Goal: Transaction & Acquisition: Subscribe to service/newsletter

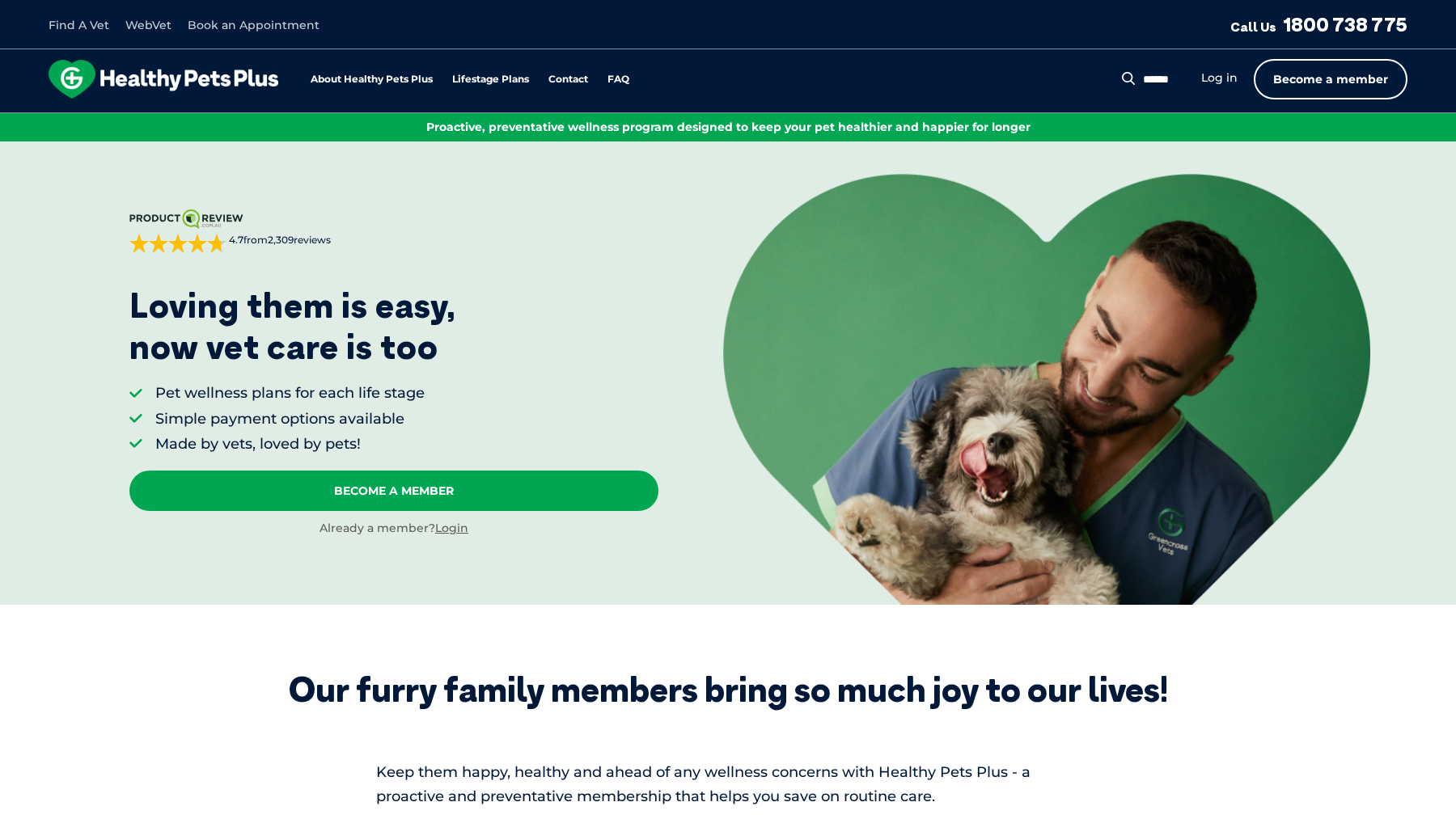
click at [1349, 77] on link "Become a member" at bounding box center [1331, 79] width 154 height 40
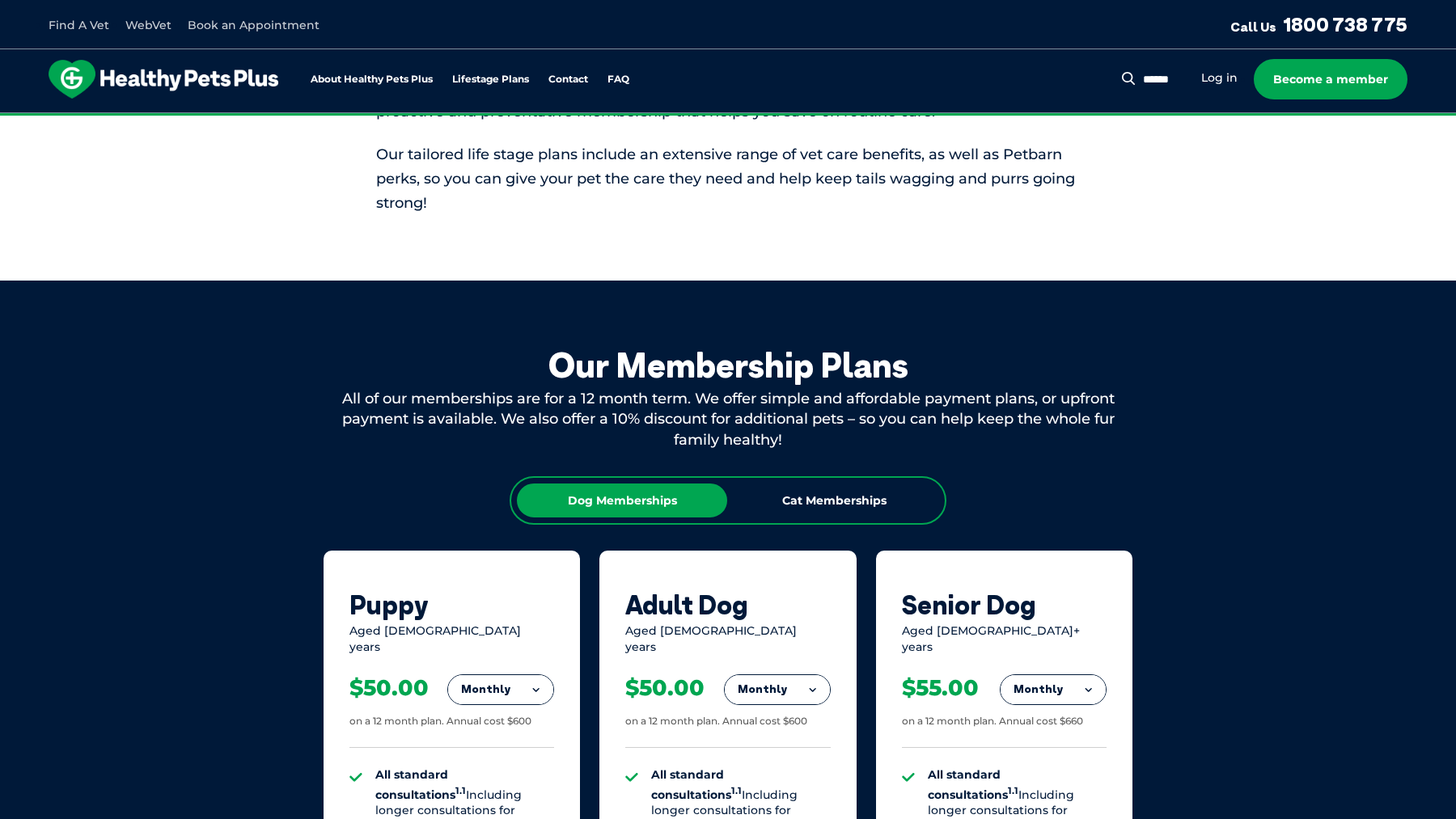
scroll to position [693, 0]
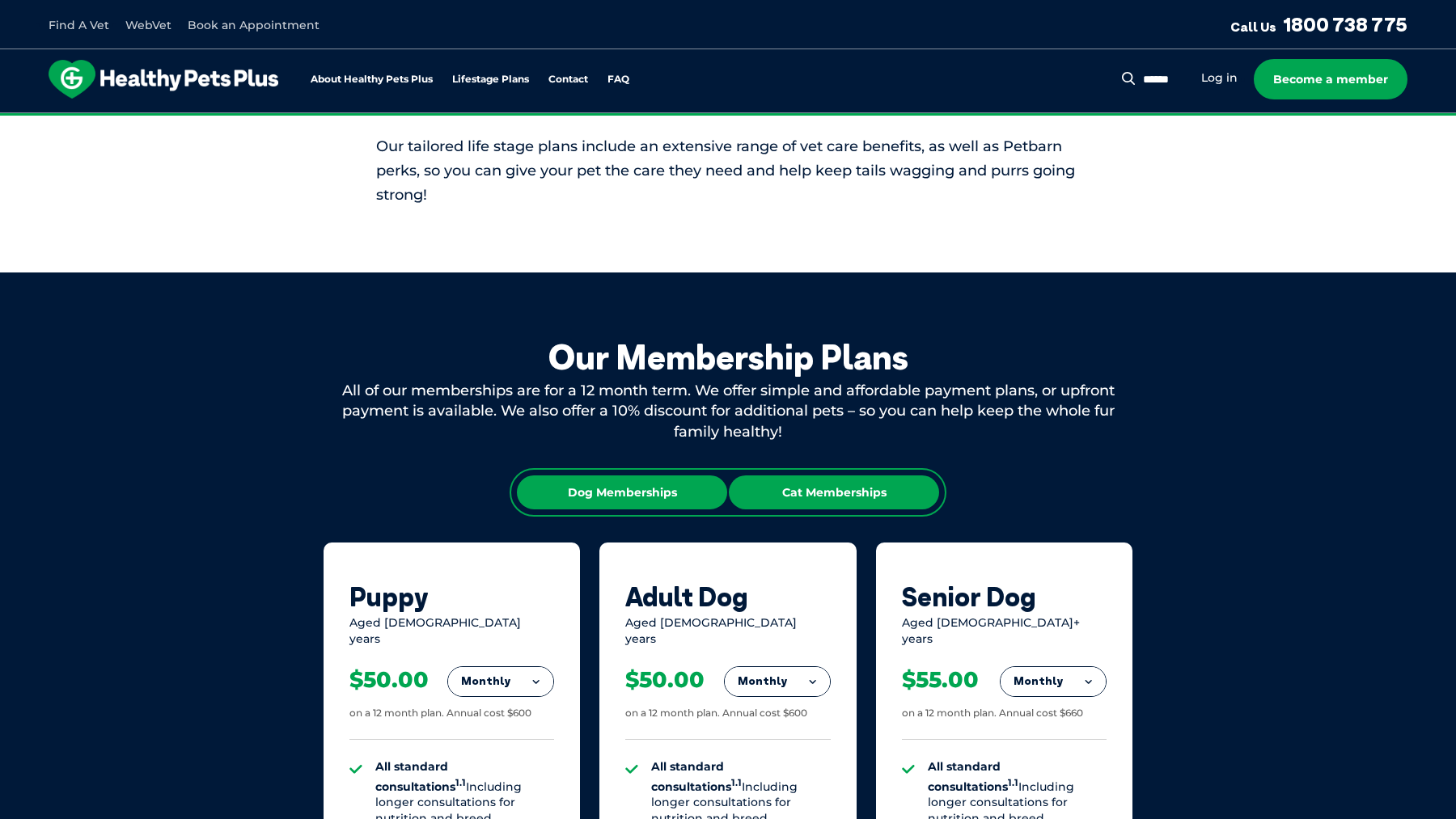
click at [844, 488] on div "Cat Memberships" at bounding box center [835, 492] width 211 height 34
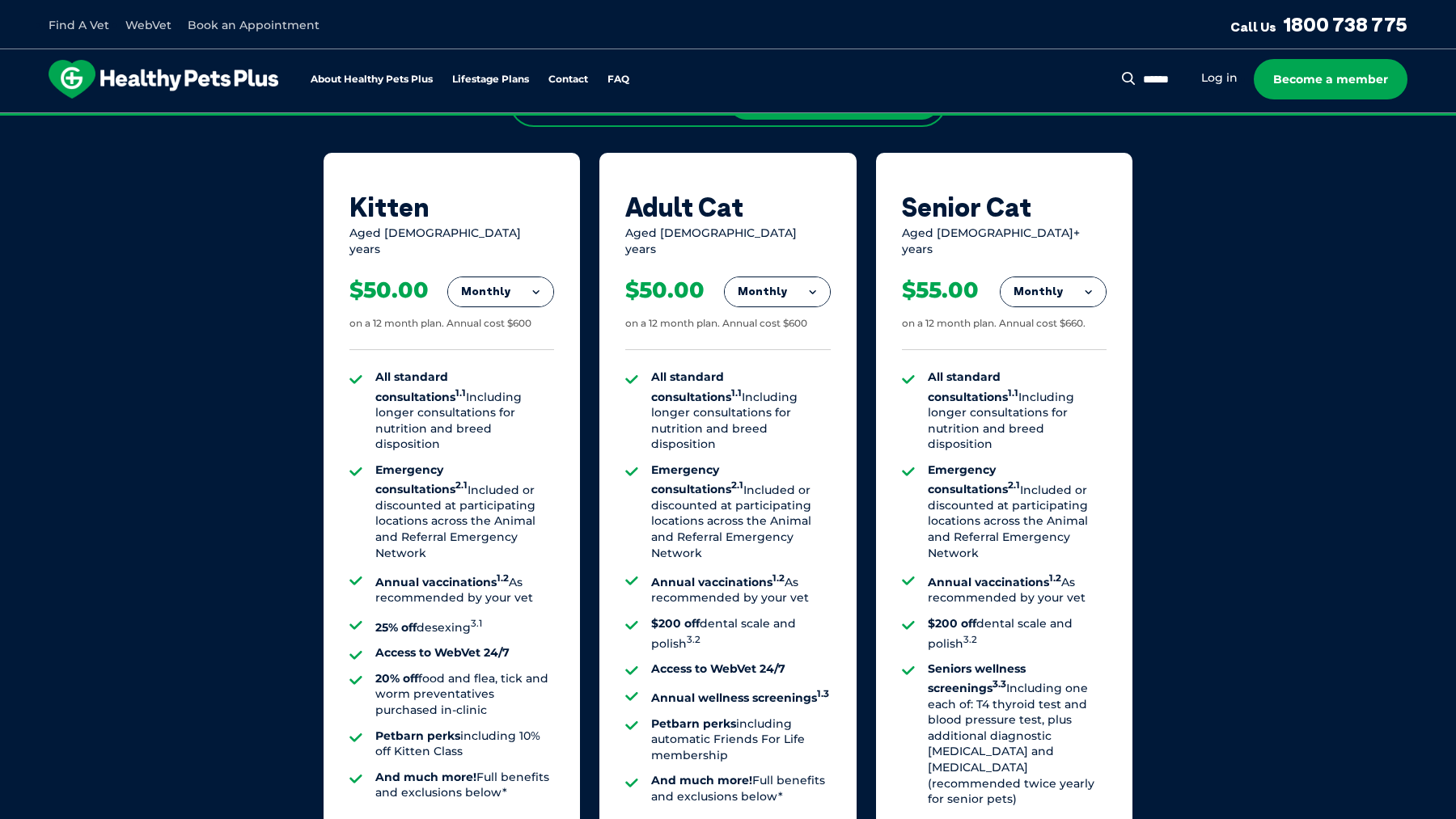
scroll to position [1089, 0]
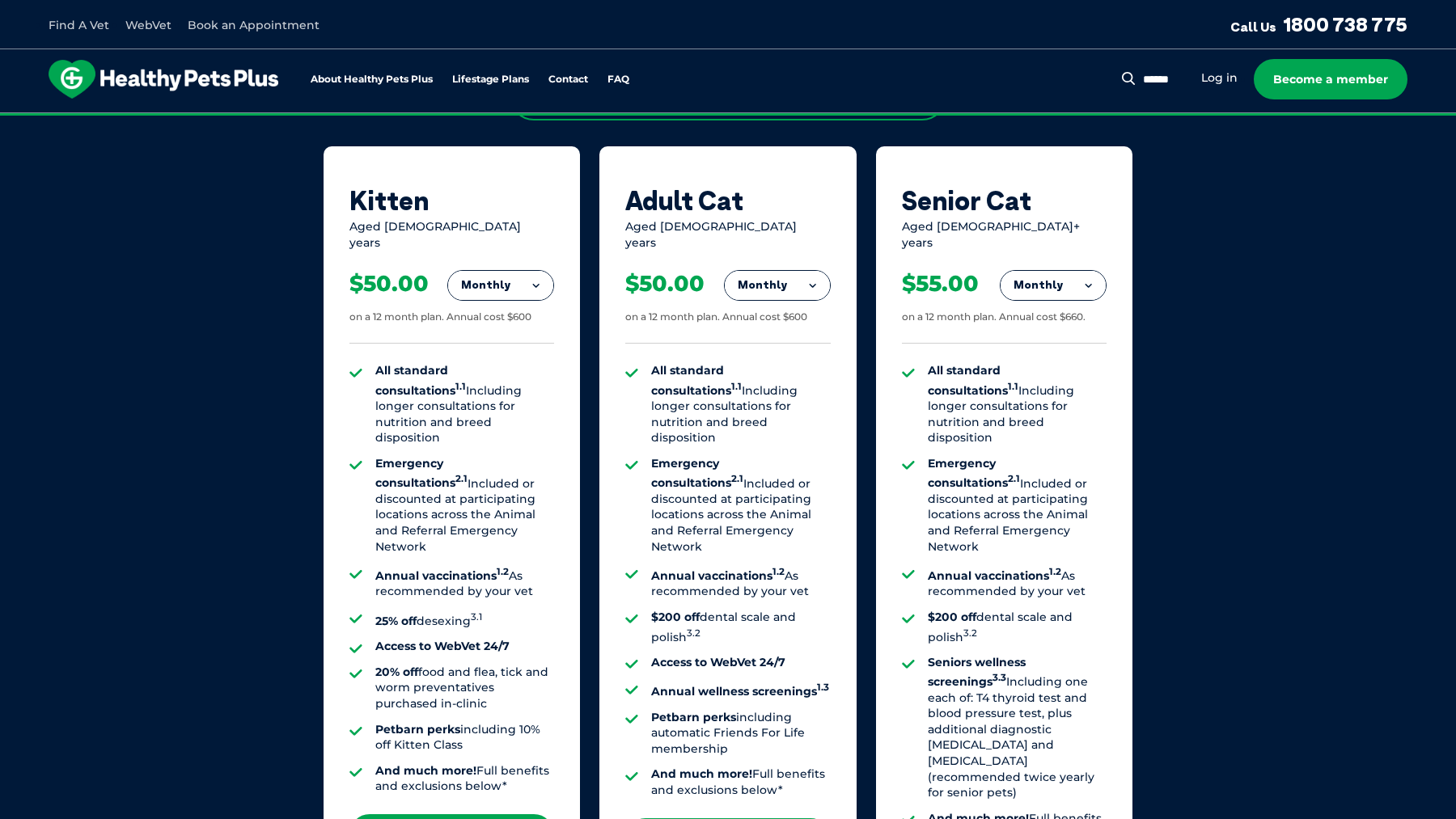
click at [1075, 273] on button "Monthly" at bounding box center [1053, 286] width 105 height 29
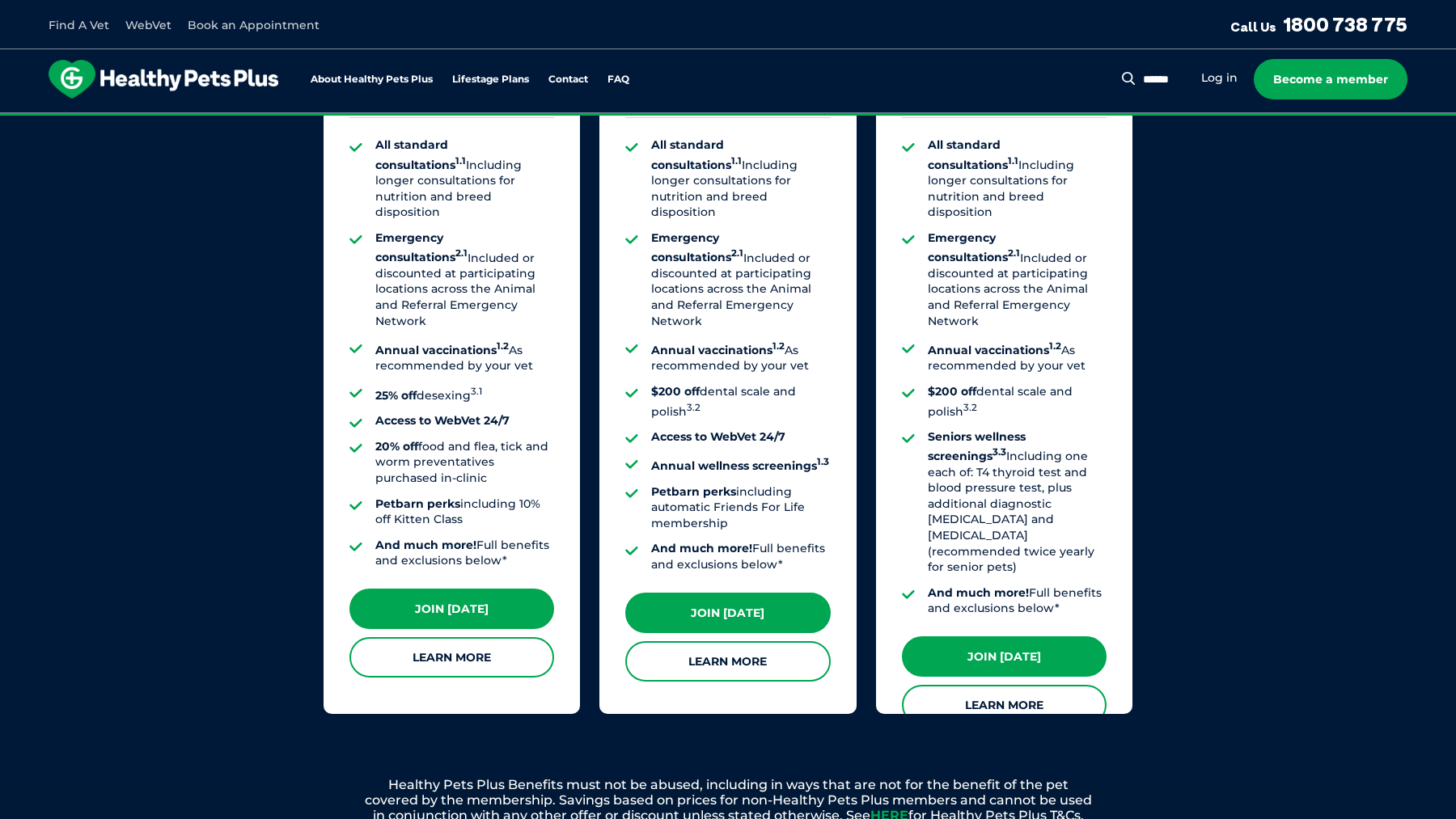
scroll to position [1320, 0]
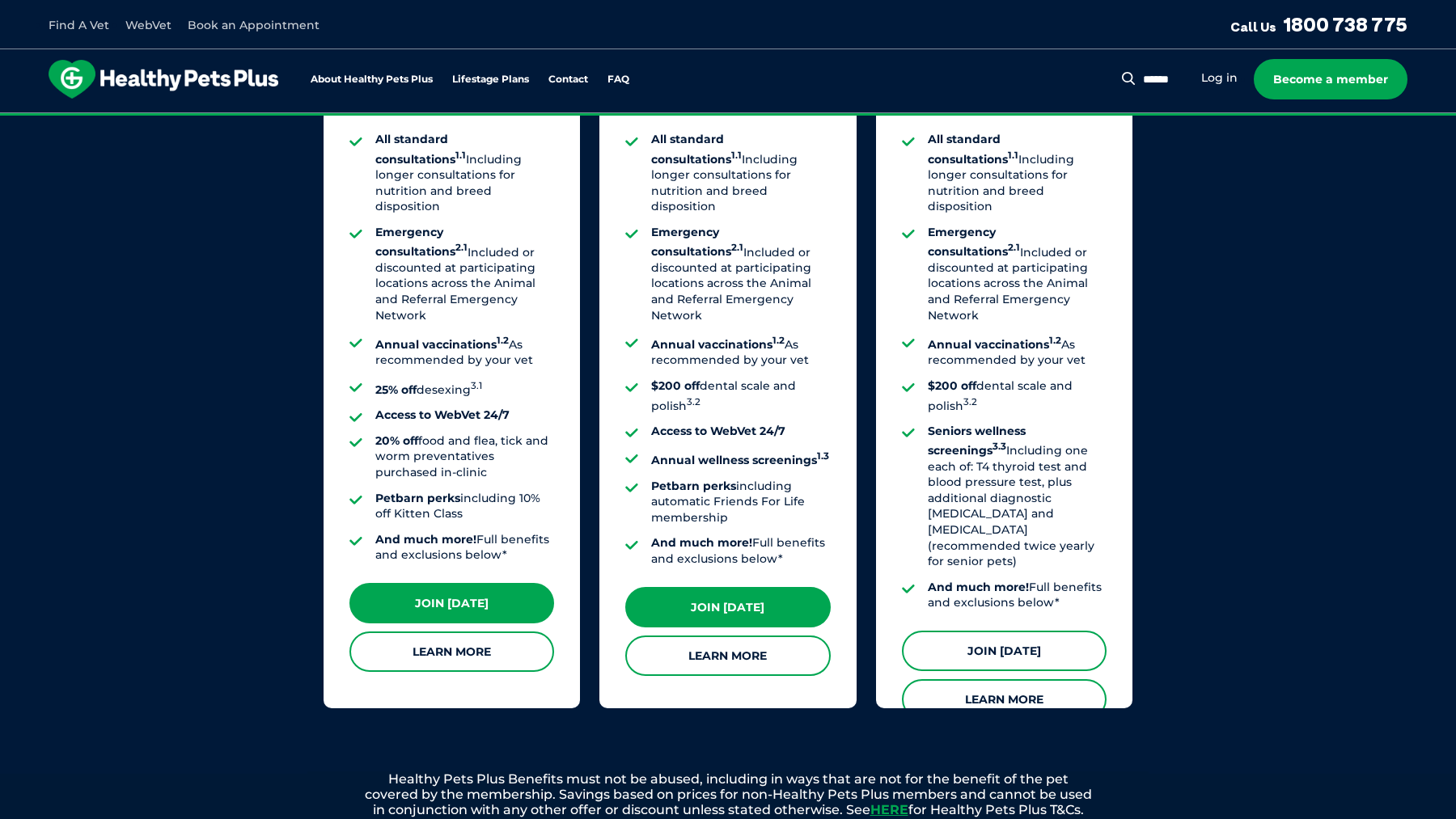
click at [975, 631] on link "Join [DATE]" at bounding box center [1004, 651] width 204 height 40
click at [240, 59] on div "About Healthy Pets Plus Lifestage Plans Dog Memberships Puppy Adult Dog Senior …" at bounding box center [728, 82] width 1456 height 64
click at [228, 76] on img at bounding box center [163, 79] width 230 height 38
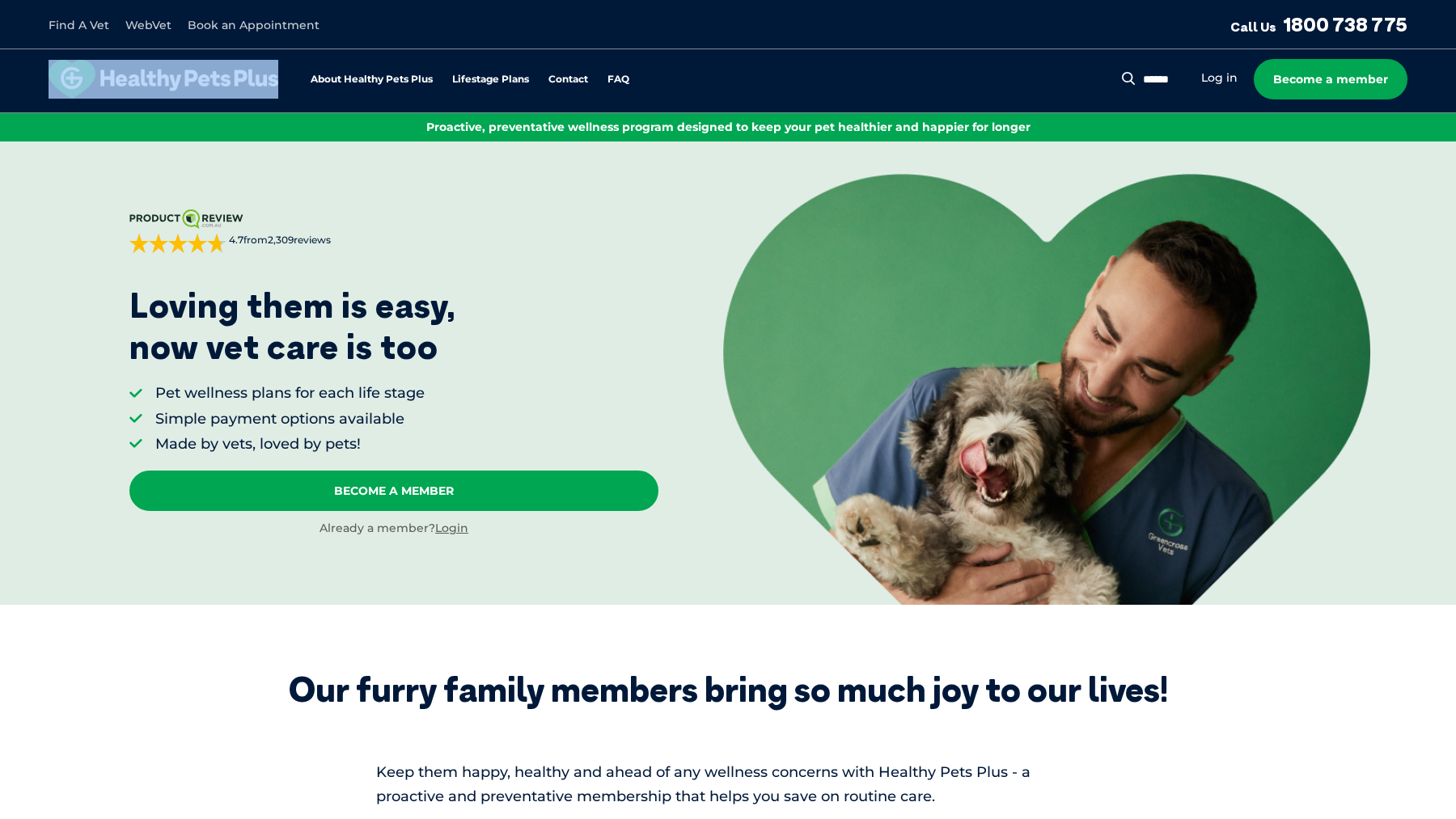
drag, startPoint x: 294, startPoint y: 82, endPoint x: 115, endPoint y: 80, distance: 179.0
click at [115, 80] on div "About Healthy Pets Plus Lifestage Plans Dog Memberships Puppy Adult Dog Senior …" at bounding box center [350, 79] width 604 height 38
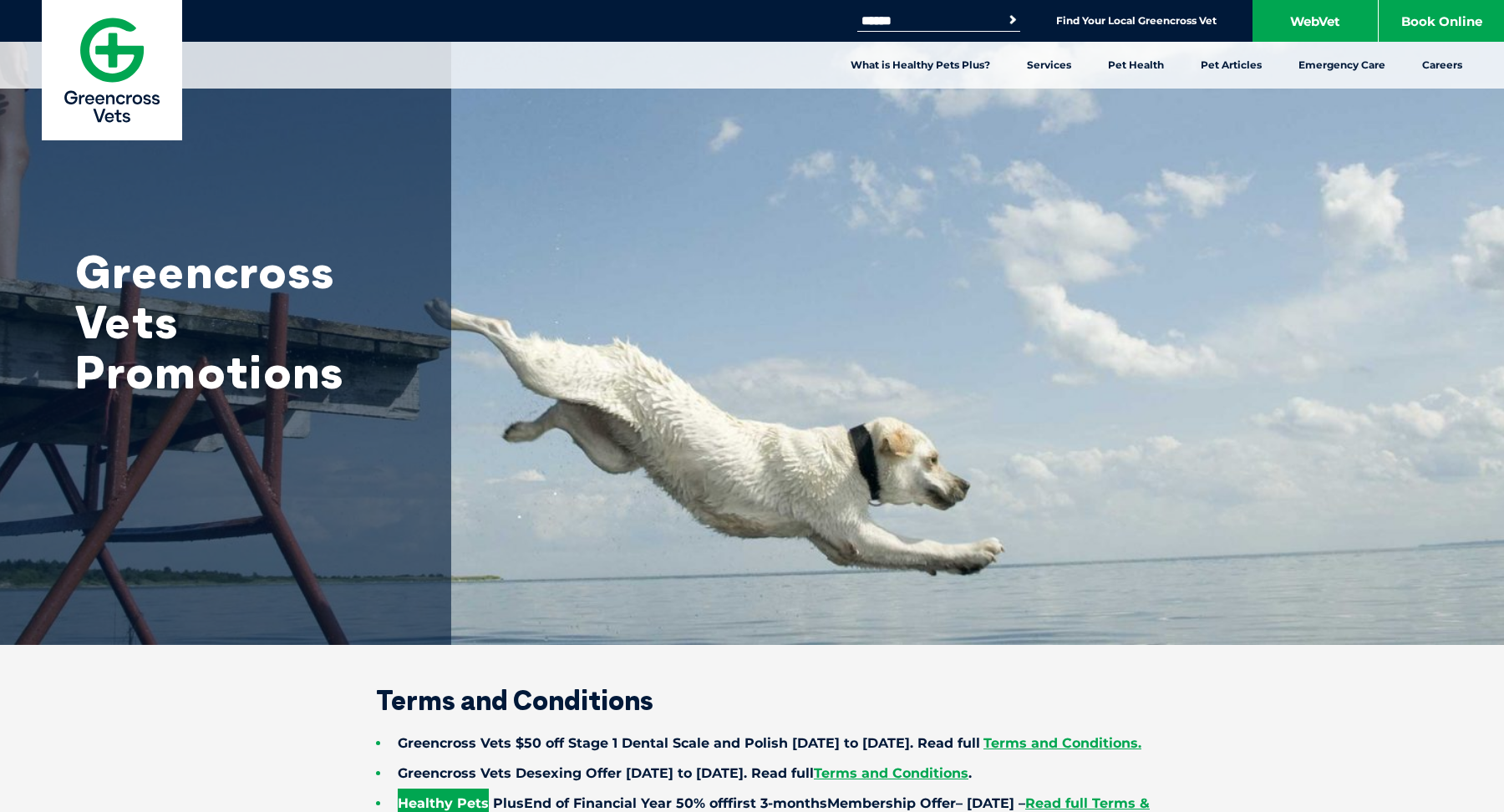
scroll to position [427, 0]
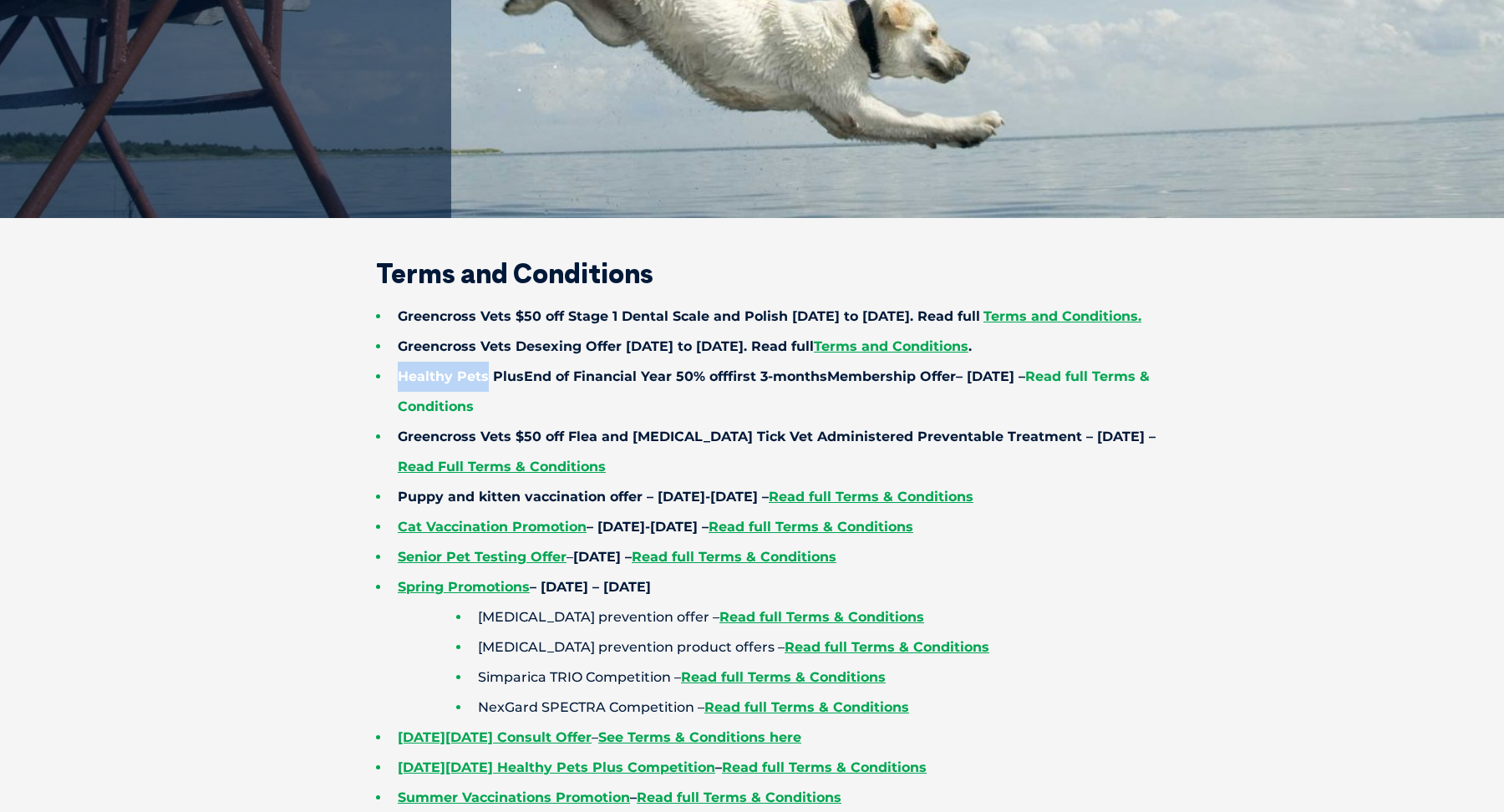
click at [1111, 405] on link "Read full Terms & Conditions" at bounding box center [773, 391] width 752 height 46
